Goal: Task Accomplishment & Management: Use online tool/utility

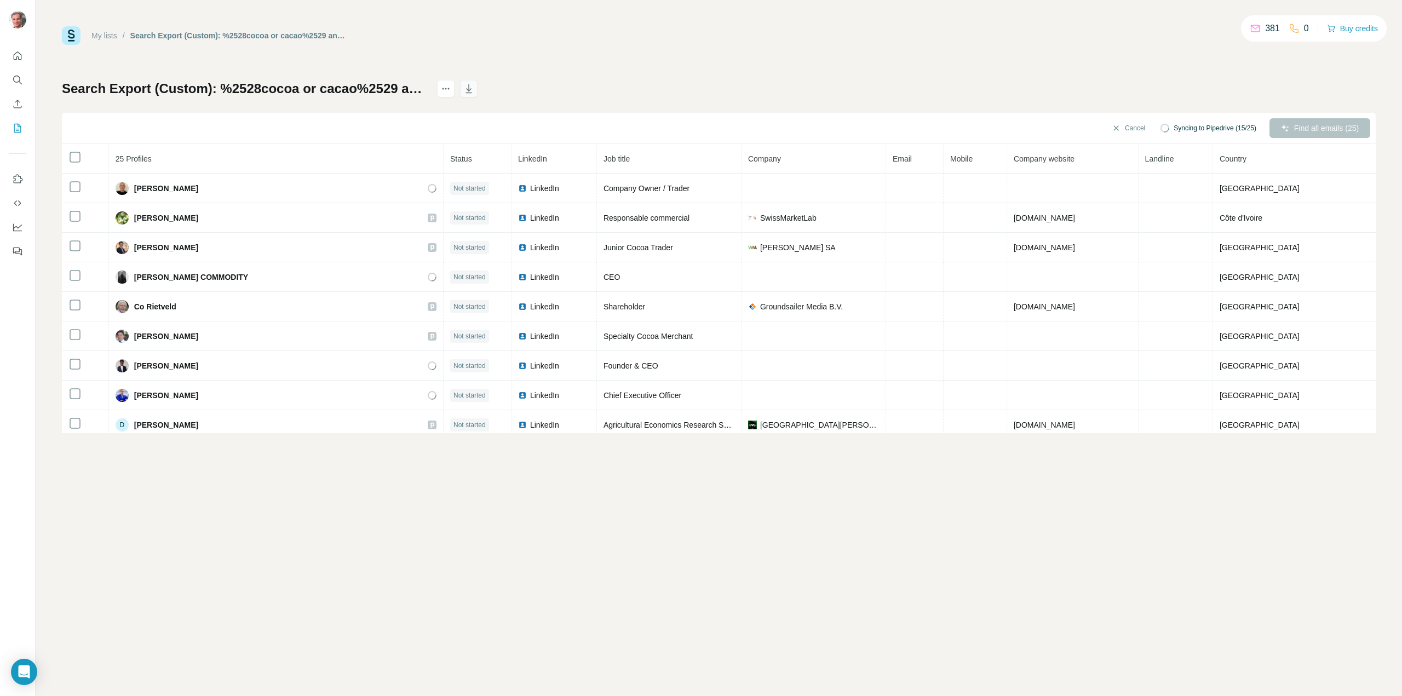
click at [474, 91] on icon "button" at bounding box center [468, 88] width 11 height 11
click at [1190, 125] on button "Sync all to Pipedrive (25)" at bounding box center [1213, 128] width 101 height 16
click at [1198, 209] on button "Sync all to Pipedrive" at bounding box center [1199, 211] width 122 height 22
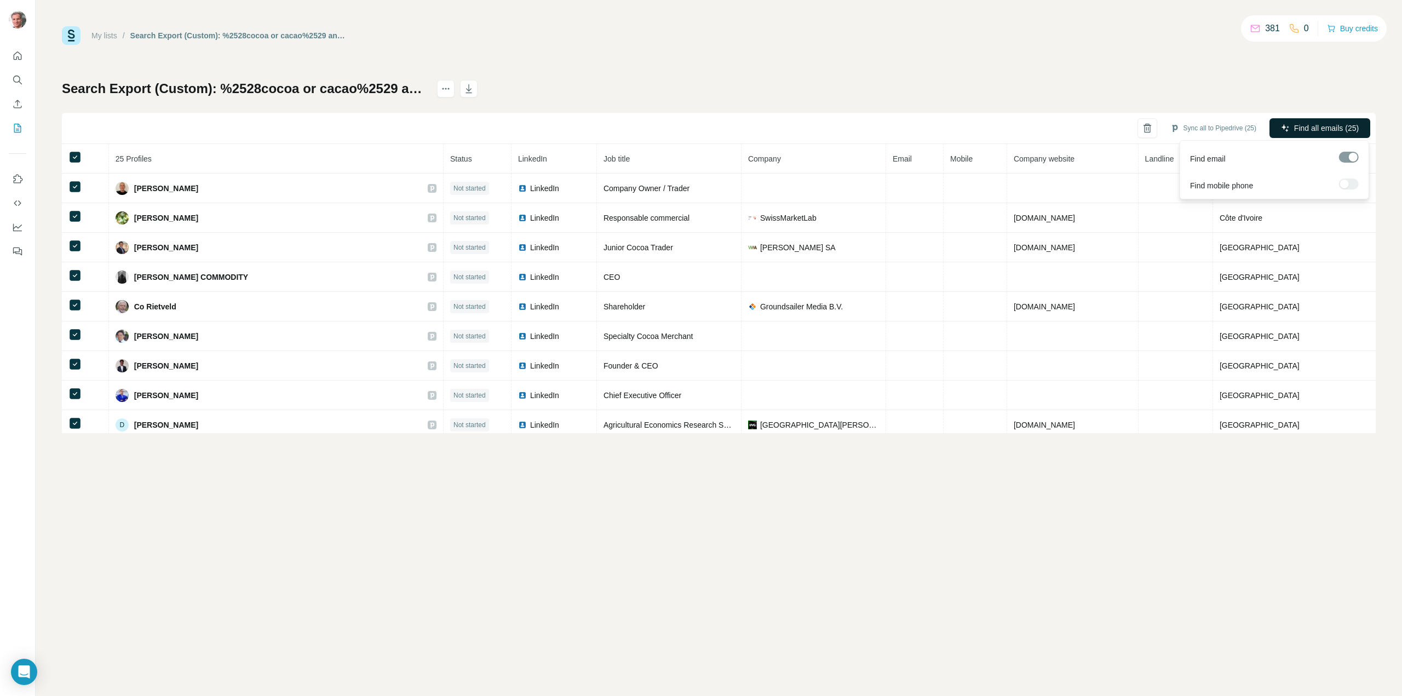
click at [1326, 125] on span "Find all emails (25)" at bounding box center [1326, 128] width 65 height 11
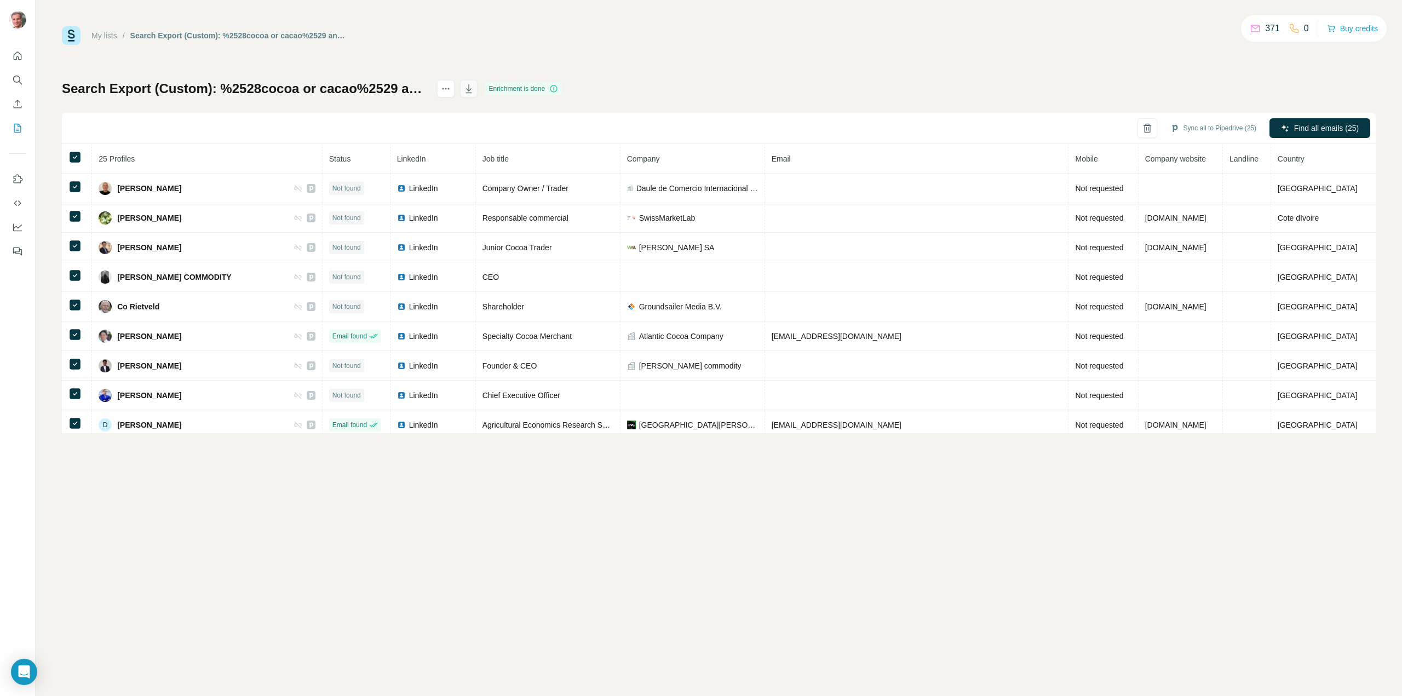
click at [474, 89] on icon "button" at bounding box center [468, 88] width 11 height 11
